Goal: Navigation & Orientation: Find specific page/section

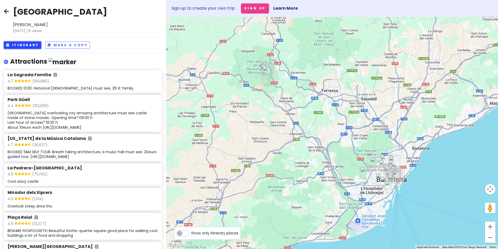
click at [28, 43] on button "Itinerary" at bounding box center [22, 45] width 37 height 8
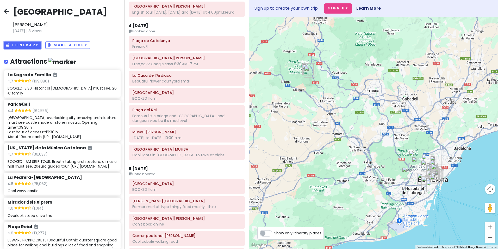
scroll to position [365, 0]
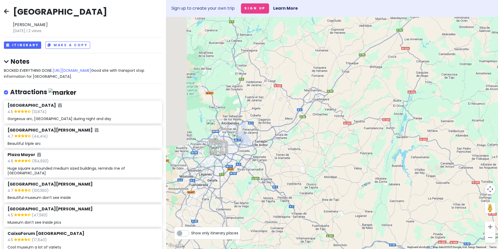
drag, startPoint x: 197, startPoint y: 160, endPoint x: 266, endPoint y: 153, distance: 68.9
click at [266, 153] on div at bounding box center [332, 133] width 332 height 232
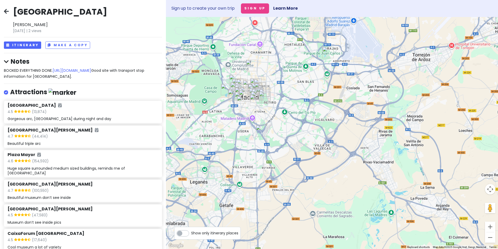
drag, startPoint x: 222, startPoint y: 128, endPoint x: 316, endPoint y: 126, distance: 94.4
click at [316, 126] on div at bounding box center [332, 133] width 332 height 232
